Goal: Task Accomplishment & Management: Complete application form

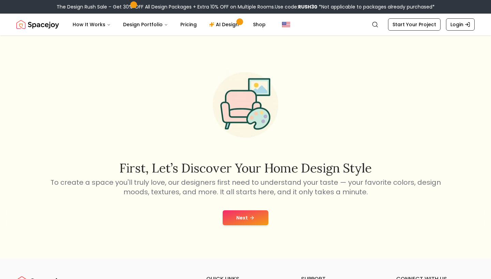
click at [228, 218] on button "Next" at bounding box center [245, 218] width 46 height 15
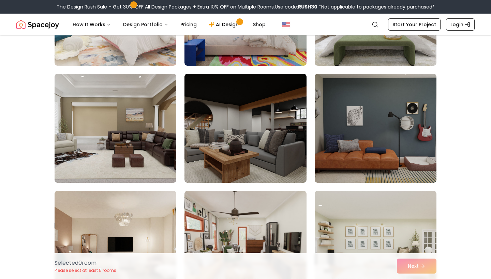
scroll to position [3570, 0]
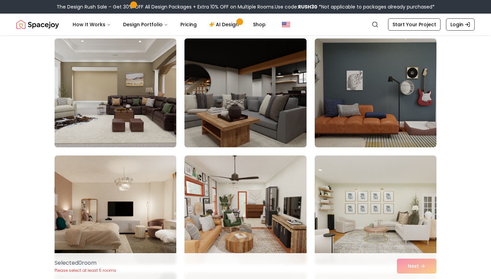
click at [230, 70] on img at bounding box center [245, 93] width 128 height 114
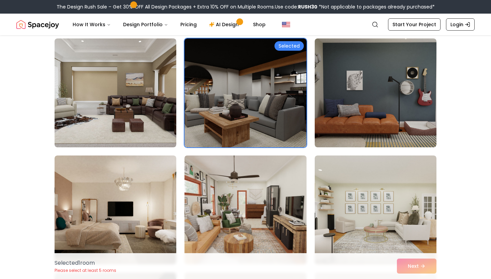
click at [238, 176] on img at bounding box center [245, 210] width 128 height 114
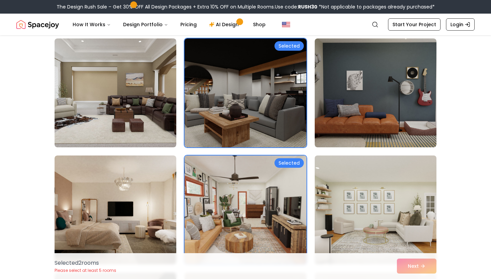
click at [355, 201] on img at bounding box center [375, 210] width 128 height 114
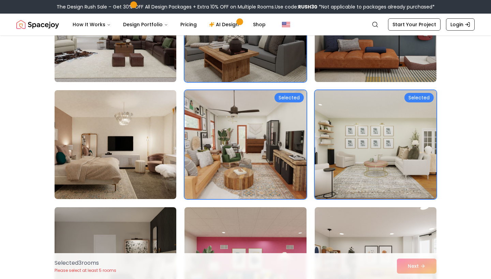
scroll to position [3724, 0]
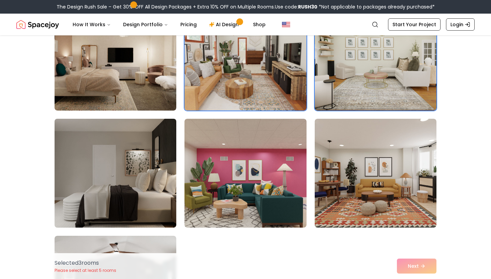
click at [171, 176] on img at bounding box center [115, 173] width 128 height 114
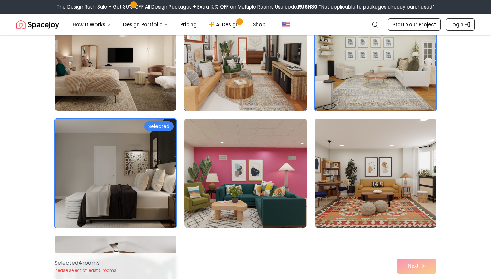
click at [194, 165] on img at bounding box center [245, 173] width 128 height 114
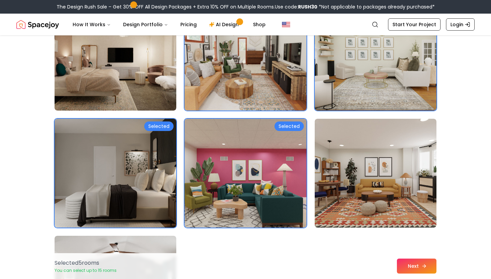
click at [424, 264] on icon at bounding box center [423, 266] width 5 height 5
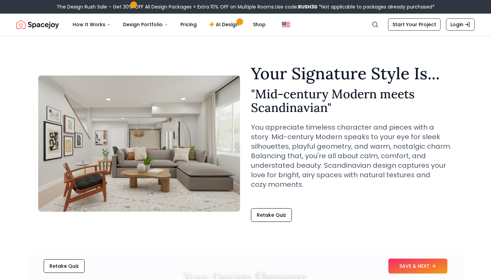
click at [424, 264] on button "SAVE & NEXT" at bounding box center [417, 266] width 59 height 15
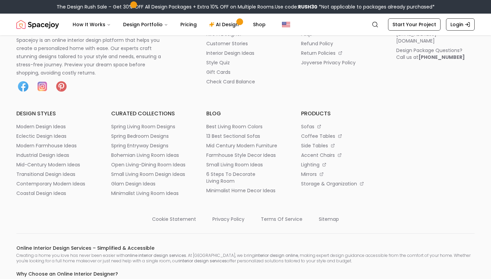
scroll to position [332, 0]
